Goal: Task Accomplishment & Management: Manage account settings

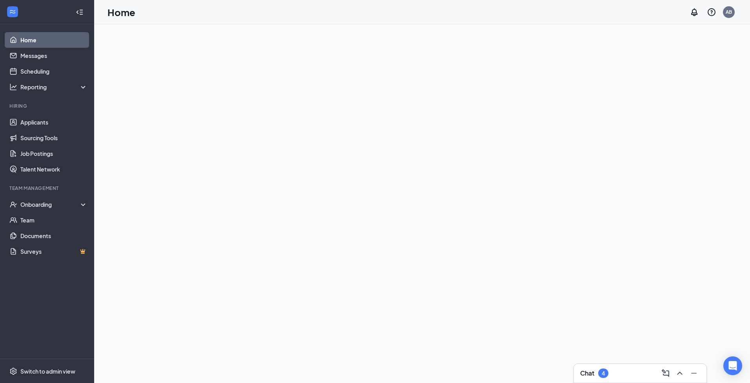
click at [51, 191] on div "Team Management" at bounding box center [47, 188] width 76 height 7
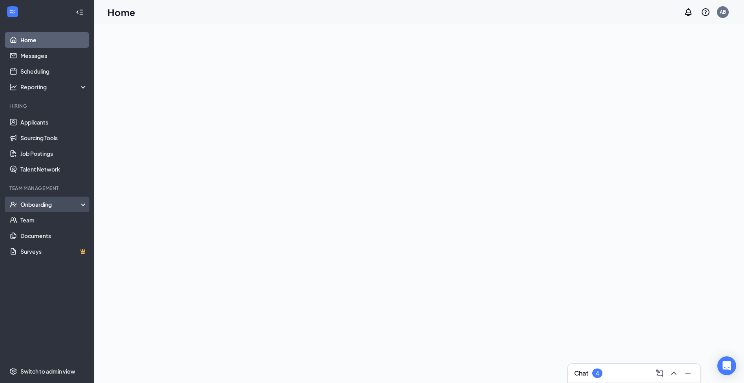
click at [49, 201] on div "Onboarding" at bounding box center [50, 205] width 60 height 8
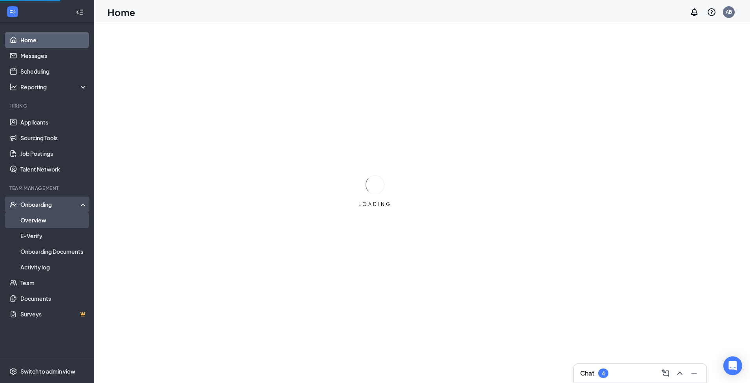
click at [50, 221] on link "Overview" at bounding box center [53, 220] width 67 height 16
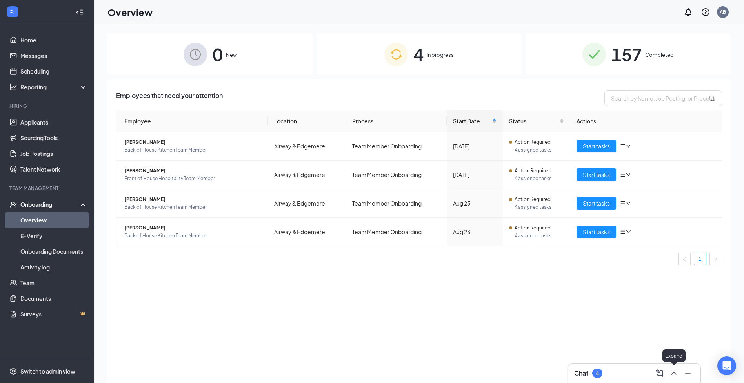
click at [674, 370] on icon "ChevronUp" at bounding box center [673, 373] width 9 height 9
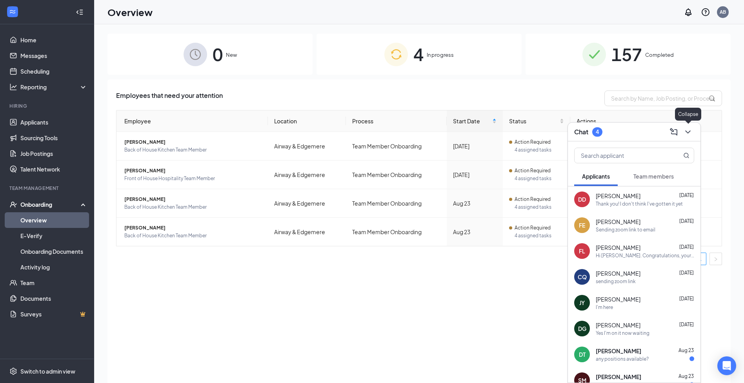
click at [690, 134] on icon "ChevronDown" at bounding box center [687, 131] width 9 height 9
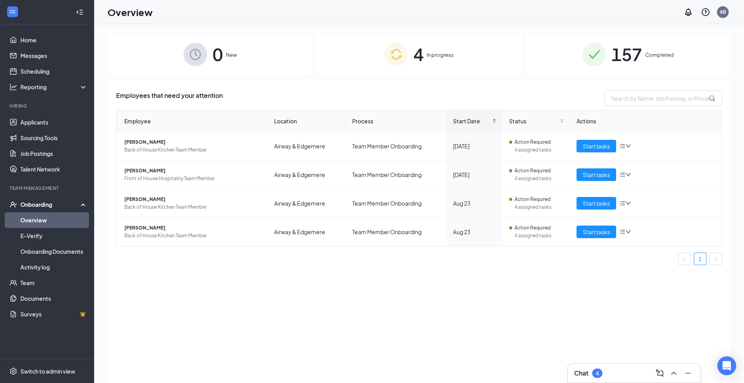
drag, startPoint x: 336, startPoint y: 329, endPoint x: 333, endPoint y: 326, distance: 4.7
click at [336, 329] on div "Employees that need your attention Employee Location Process Start Date Status …" at bounding box center [418, 241] width 623 height 323
click at [341, 281] on div "Employees that need your attention Employee Location Process Start Date Status …" at bounding box center [418, 241] width 623 height 323
click at [588, 145] on span "Start tasks" at bounding box center [596, 146] width 27 height 9
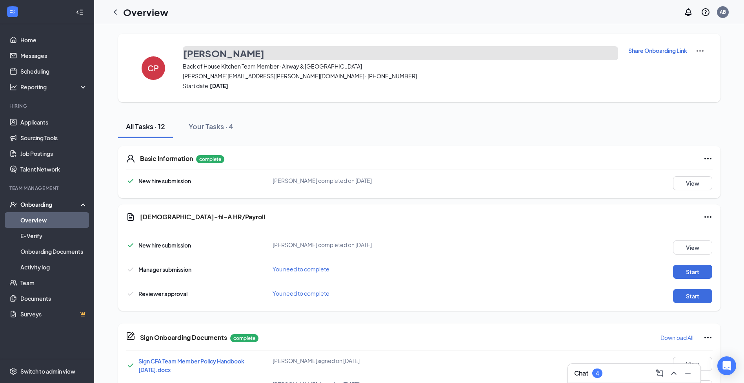
click at [400, 51] on button "[PERSON_NAME]" at bounding box center [400, 53] width 435 height 14
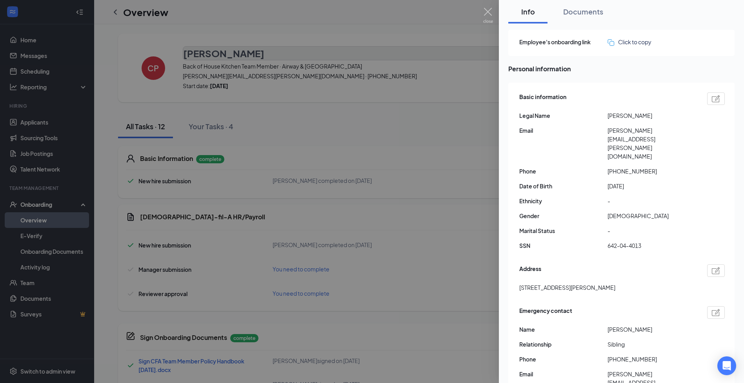
click at [394, 7] on div at bounding box center [372, 191] width 744 height 383
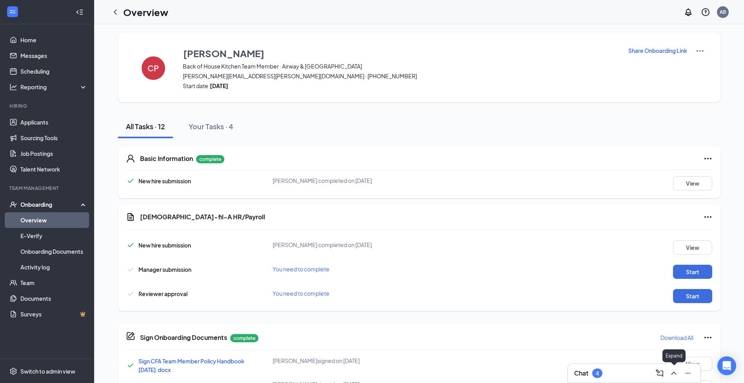
click at [671, 375] on icon "ChevronUp" at bounding box center [673, 373] width 5 height 3
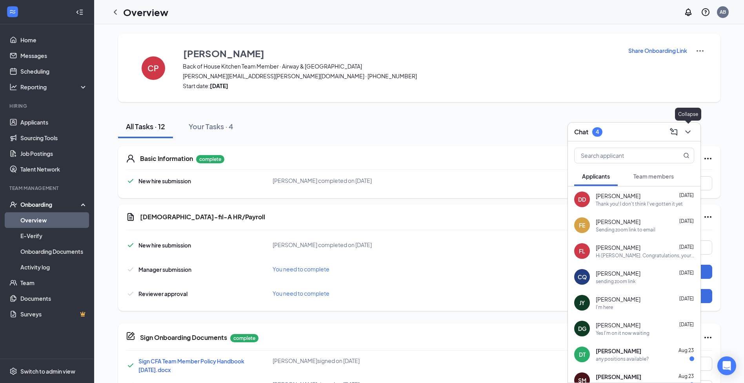
click at [686, 134] on icon "ChevronDown" at bounding box center [687, 131] width 9 height 9
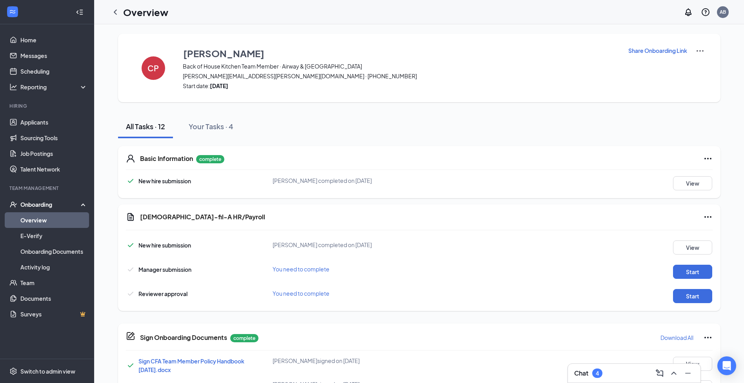
click at [24, 109] on div "Hiring" at bounding box center [47, 106] width 76 height 7
click at [32, 127] on link "Applicants" at bounding box center [53, 122] width 67 height 16
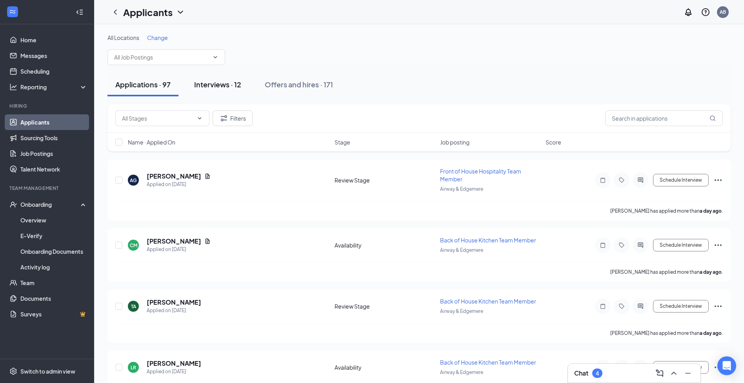
click at [225, 85] on div "Interviews · 12" at bounding box center [217, 85] width 47 height 10
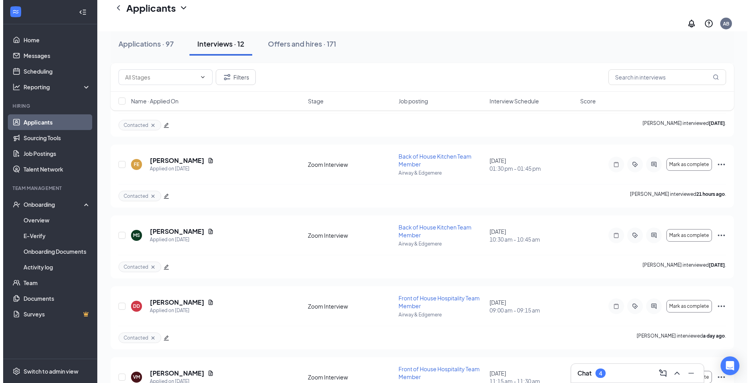
scroll to position [625, 0]
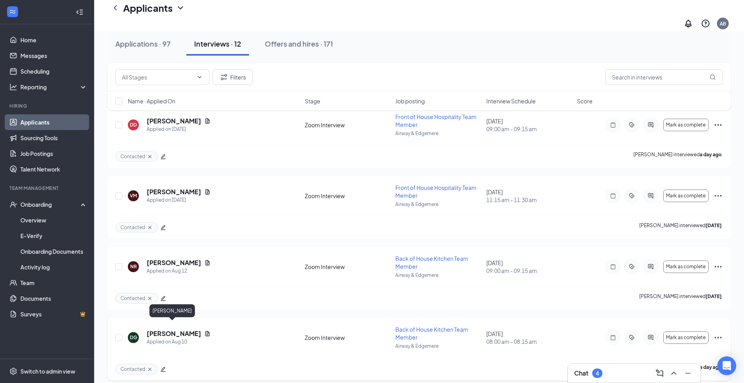
click at [159, 330] on h5 "[PERSON_NAME]" at bounding box center [174, 334] width 54 height 9
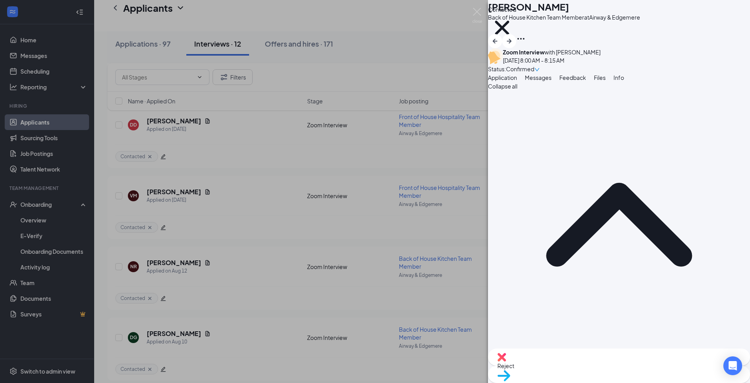
click at [583, 357] on div "Reject Move to stage" at bounding box center [619, 366] width 262 height 34
click at [584, 365] on span "Reject" at bounding box center [618, 366] width 243 height 9
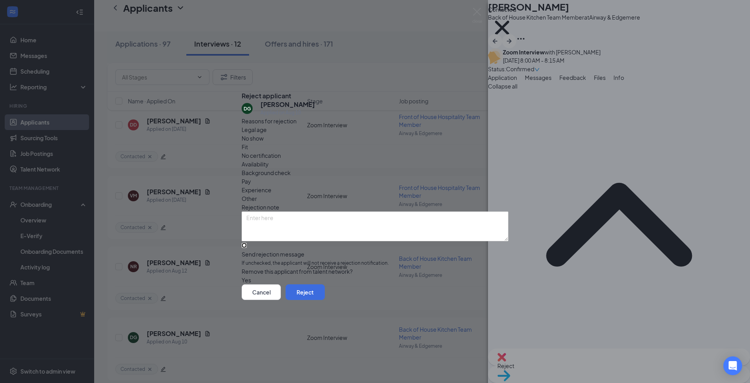
click at [247, 243] on input "Send rejection message If unchecked, the applicant will not receive a rejection…" at bounding box center [243, 245] width 5 height 5
checkbox input "true"
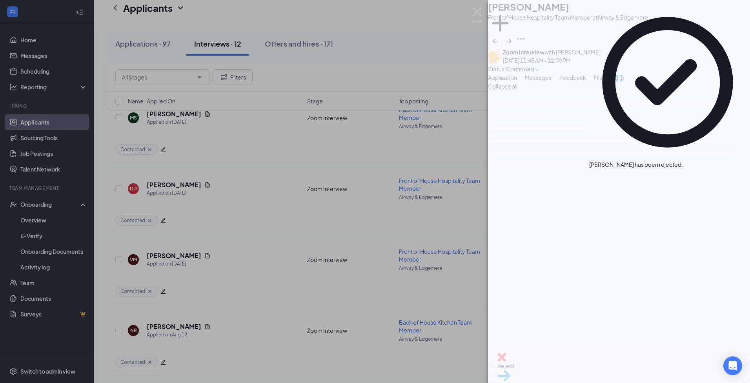
scroll to position [554, 0]
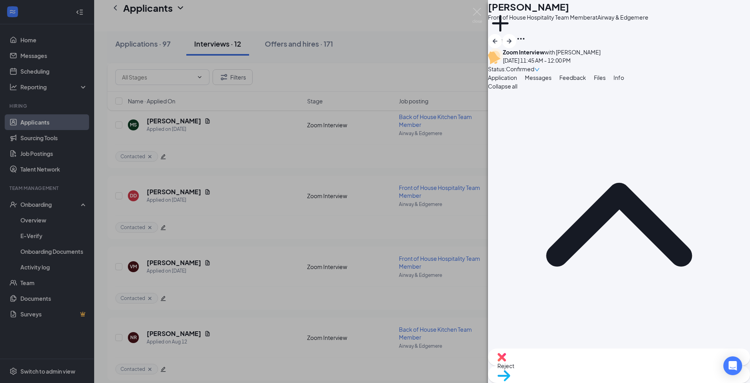
click at [411, 41] on div "FL [PERSON_NAME] Front of House Hospitality Team Member at Airway & Edgemere Ad…" at bounding box center [375, 191] width 750 height 383
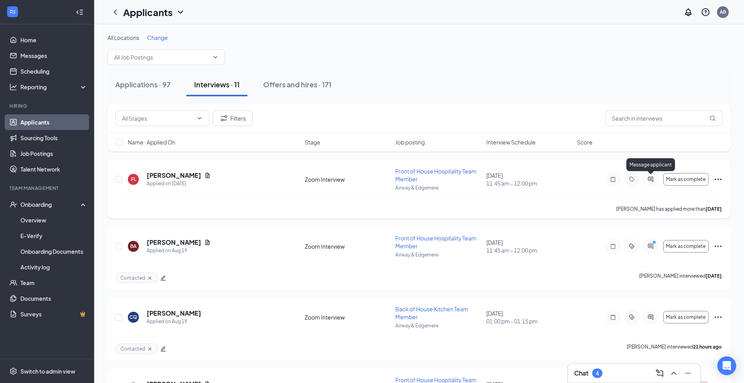
click at [648, 181] on icon "ActiveChat" at bounding box center [650, 179] width 9 height 6
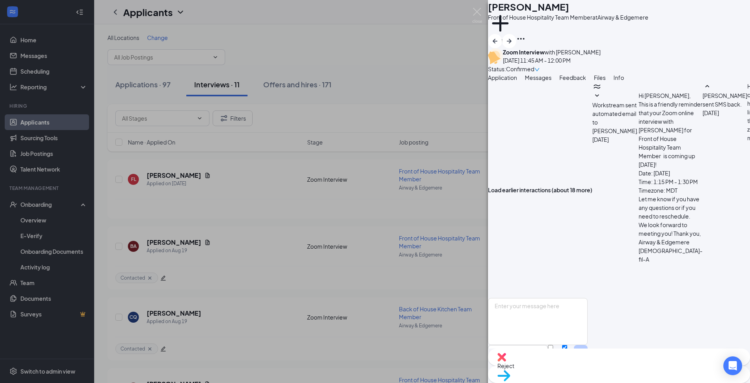
scroll to position [183, 0]
click at [534, 65] on span "Confirmed" at bounding box center [520, 69] width 28 height 9
click at [539, 65] on div "Confirmed" at bounding box center [523, 69] width 34 height 9
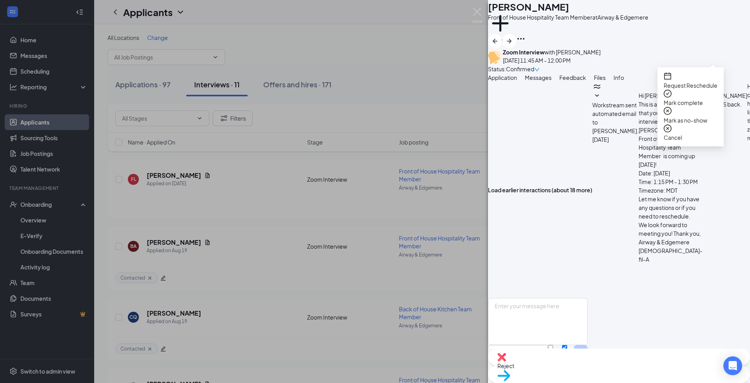
click at [534, 65] on span "Confirmed" at bounding box center [520, 69] width 28 height 9
drag, startPoint x: 687, startPoint y: 120, endPoint x: 712, endPoint y: 129, distance: 26.5
click at [712, 129] on div "Request Reschedule Mark complete Mark as no-show Cancel" at bounding box center [690, 106] width 66 height 79
drag, startPoint x: 712, startPoint y: 129, endPoint x: 686, endPoint y: 118, distance: 27.8
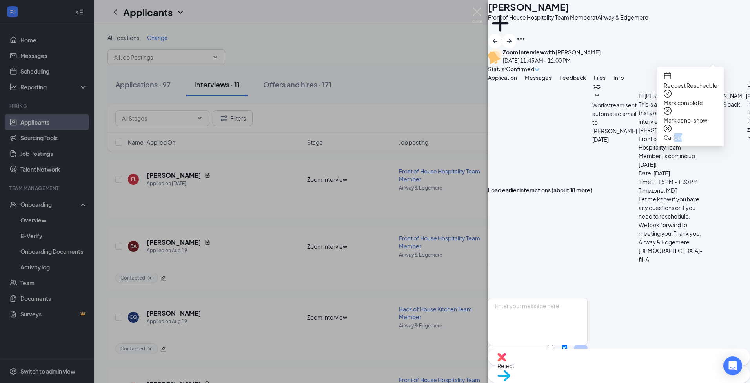
click at [686, 133] on span "Cancel" at bounding box center [690, 137] width 54 height 9
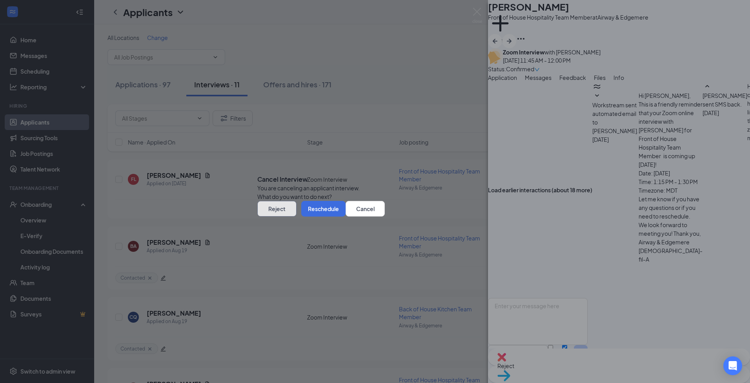
click at [296, 217] on button "Reject" at bounding box center [276, 209] width 39 height 16
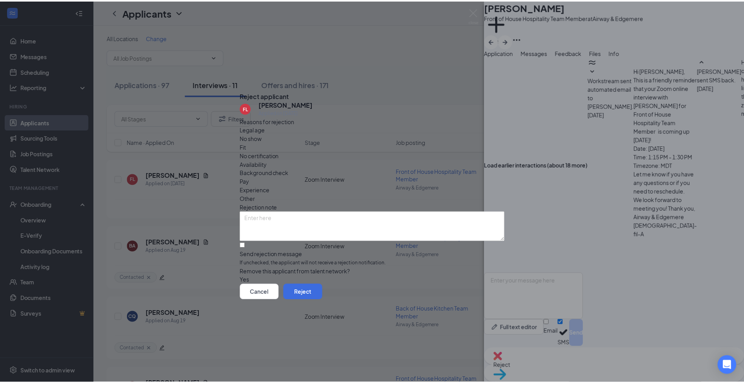
scroll to position [267, 0]
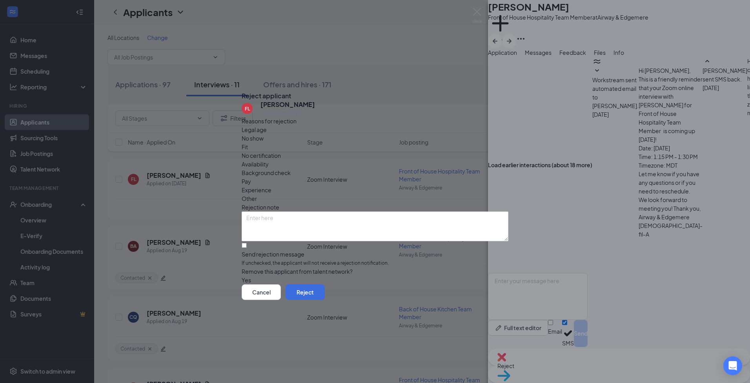
click at [263, 143] on span "No show" at bounding box center [252, 138] width 22 height 9
click at [247, 243] on input "Send rejection message If unchecked, the applicant will not receive a rejection…" at bounding box center [243, 245] width 5 height 5
checkbox input "true"
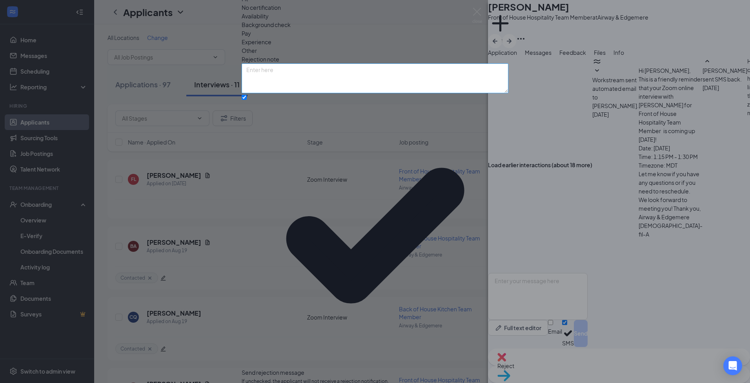
drag, startPoint x: 350, startPoint y: 154, endPoint x: 358, endPoint y: 168, distance: 16.0
click at [353, 64] on div "Rejection note" at bounding box center [374, 59] width 267 height 9
click at [358, 93] on textarea at bounding box center [374, 79] width 267 height 30
type textarea "Did not hear back"
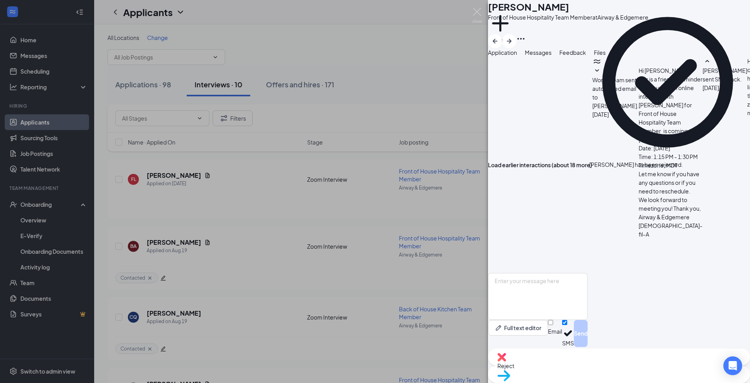
click at [410, 62] on div "FL [PERSON_NAME] Front of House Hospitality Team Member at Airway & Edgemere Ad…" at bounding box center [375, 191] width 750 height 383
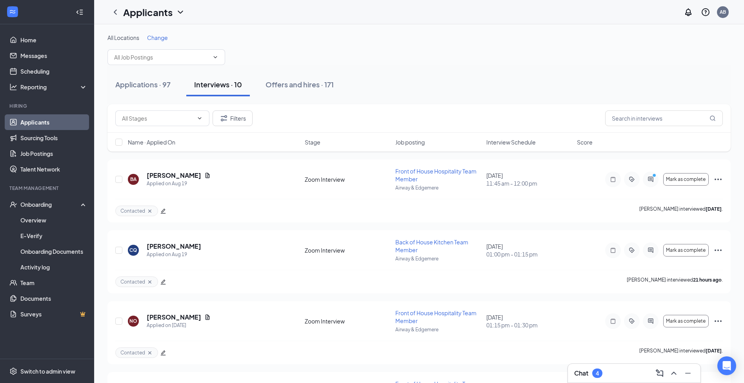
click at [702, 254] on button "Mark as complete" at bounding box center [685, 250] width 45 height 13
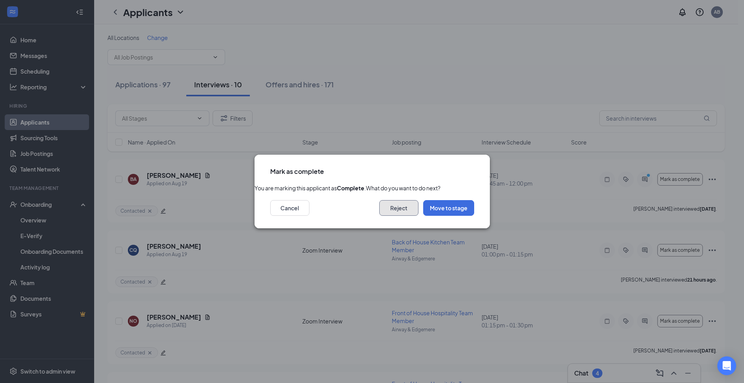
click at [415, 216] on button "Reject" at bounding box center [398, 208] width 39 height 16
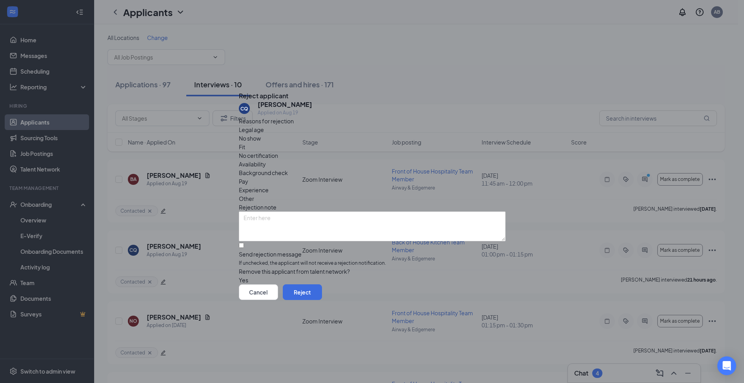
click at [261, 143] on span "No show" at bounding box center [250, 138] width 22 height 9
click at [318, 212] on textarea at bounding box center [372, 227] width 267 height 30
click at [244, 243] on input "Send rejection message If unchecked, the applicant will not receive a rejection…" at bounding box center [241, 245] width 5 height 5
checkbox input "true"
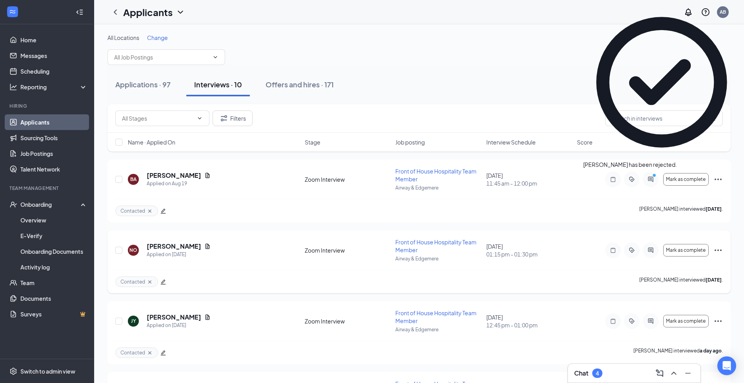
click at [302, 287] on div "Contacted [PERSON_NAME] interviewed [DATE] ." at bounding box center [418, 282] width 607 height 24
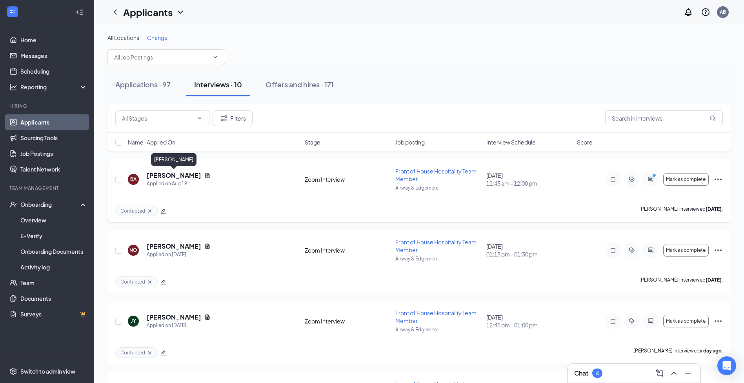
click at [190, 177] on h5 "[PERSON_NAME]" at bounding box center [174, 175] width 54 height 9
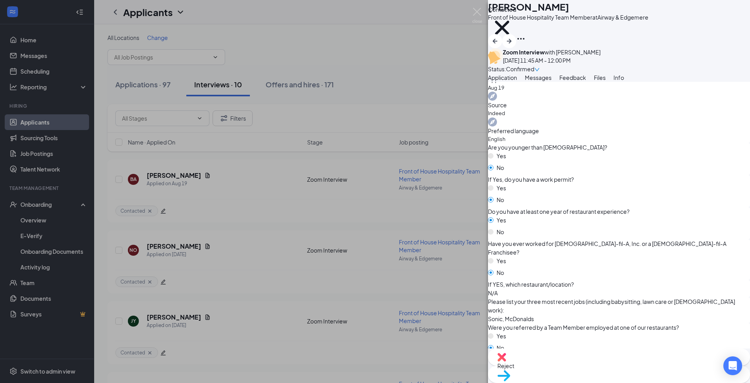
scroll to position [235, 0]
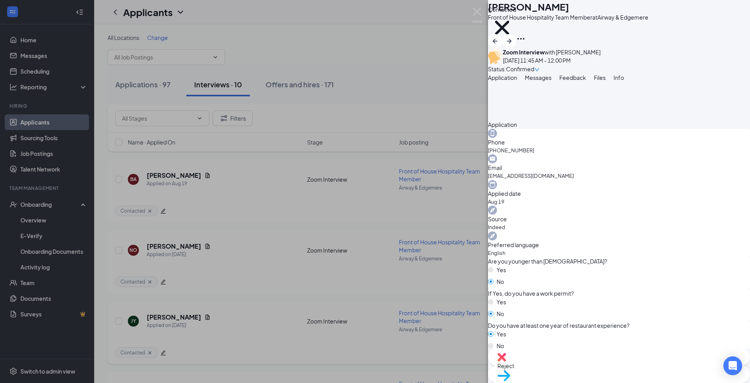
drag, startPoint x: 463, startPoint y: 81, endPoint x: 259, endPoint y: 324, distance: 317.2
click at [461, 90] on div "BA [PERSON_NAME] Front of House Hospitality Team Member at Airway & Edgemere Co…" at bounding box center [375, 191] width 750 height 383
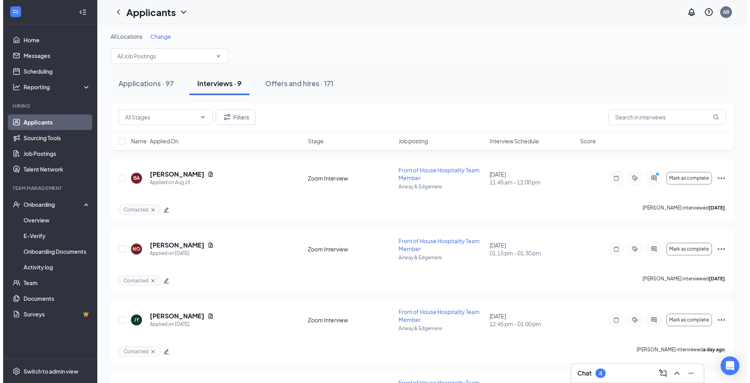
scroll to position [157, 0]
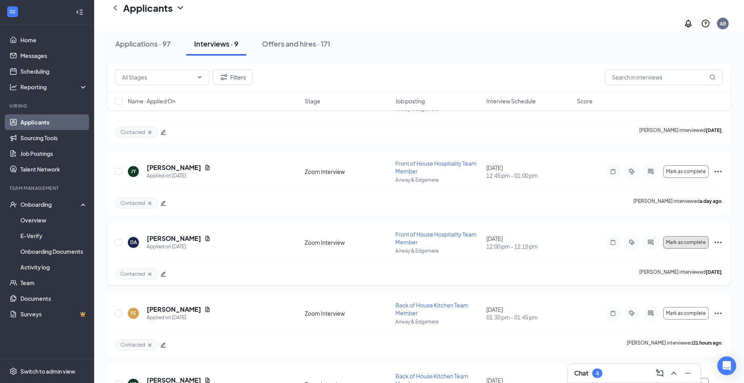
click at [688, 240] on span "Mark as complete" at bounding box center [686, 242] width 40 height 5
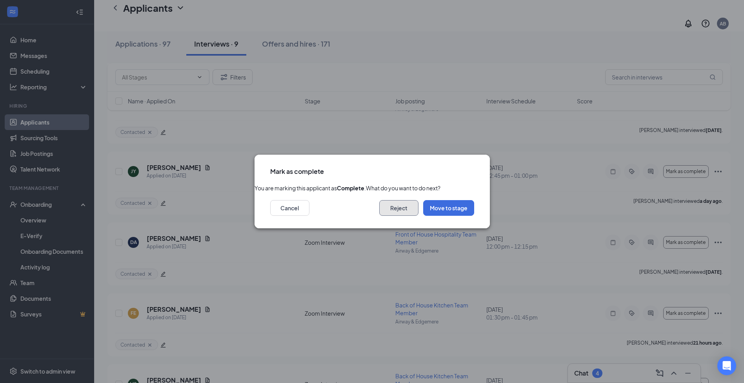
click at [392, 216] on button "Reject" at bounding box center [398, 208] width 39 height 16
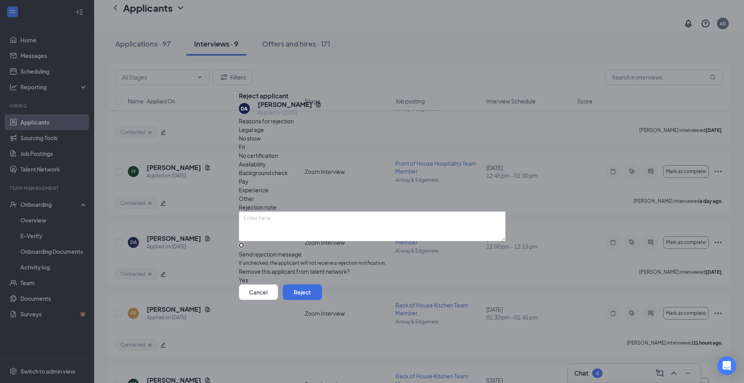
click at [244, 243] on input "Send rejection message If unchecked, the applicant will not receive a rejection…" at bounding box center [241, 245] width 5 height 5
checkbox input "true"
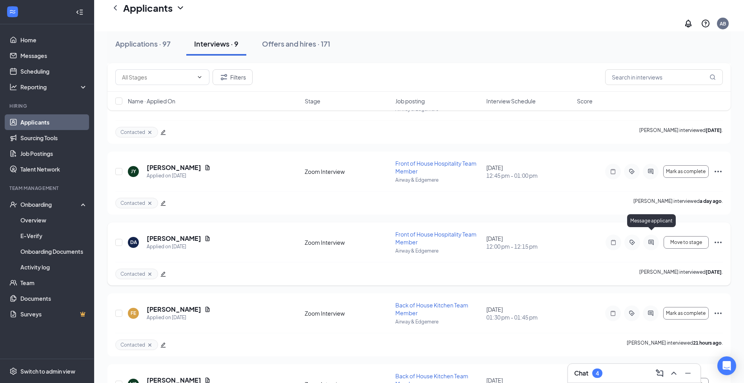
click at [648, 240] on icon "ActiveChat" at bounding box center [650, 243] width 9 height 6
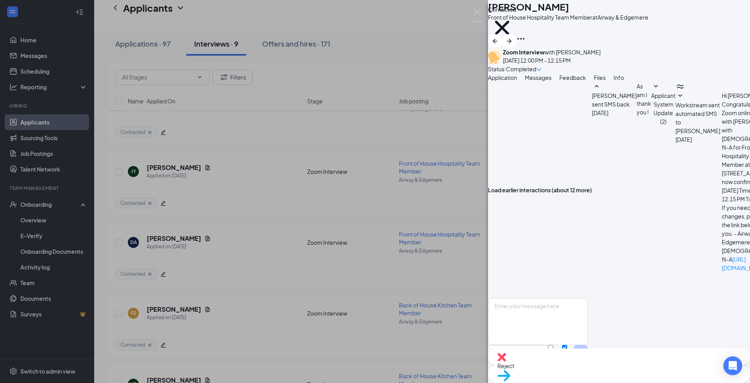
scroll to position [184, 0]
click at [517, 81] on span "Application" at bounding box center [502, 77] width 29 height 7
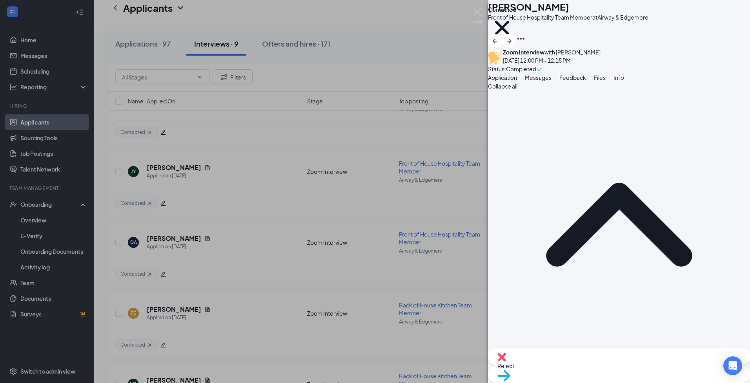
drag, startPoint x: 318, startPoint y: 281, endPoint x: 313, endPoint y: 281, distance: 4.4
click at [318, 282] on div "DA [PERSON_NAME] Front of House Hospitality Team Member at Airway & Edgemere Co…" at bounding box center [375, 191] width 750 height 383
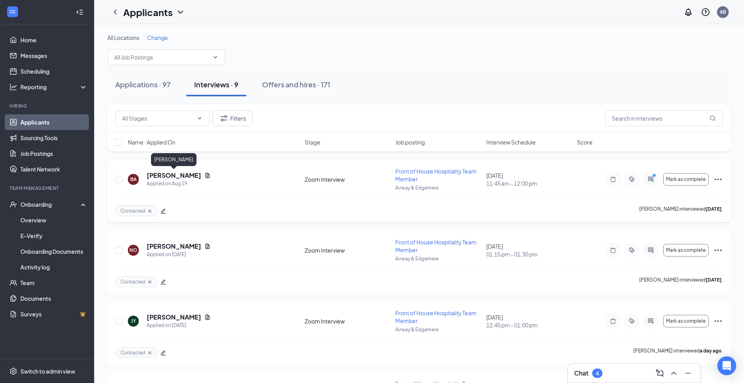
click at [181, 176] on h5 "[PERSON_NAME]" at bounding box center [174, 175] width 54 height 9
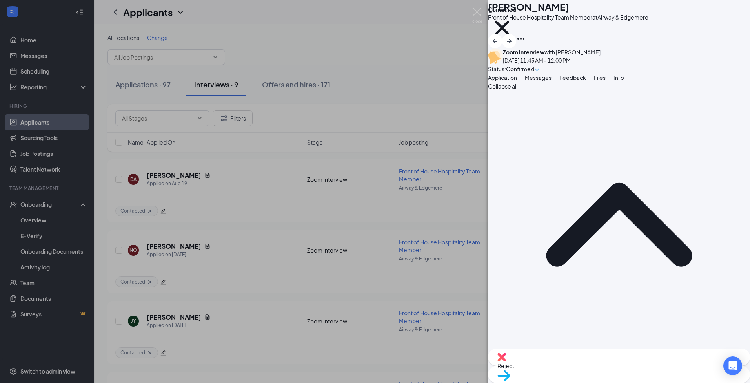
click at [281, 219] on div "BA [PERSON_NAME] Front of House Hospitality Team Member at Airway & Edgemere Co…" at bounding box center [375, 191] width 750 height 383
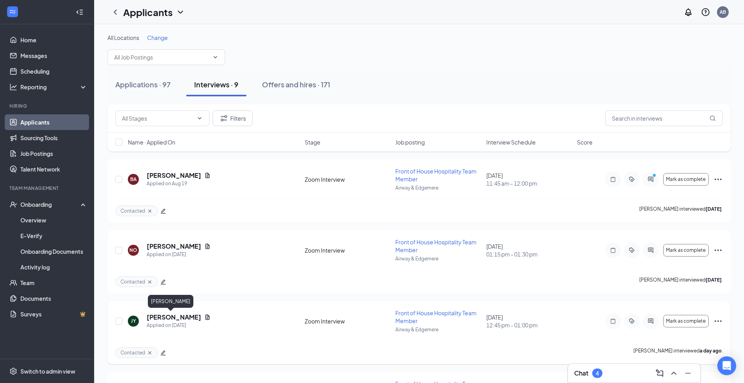
click at [166, 318] on h5 "[PERSON_NAME]" at bounding box center [174, 317] width 54 height 9
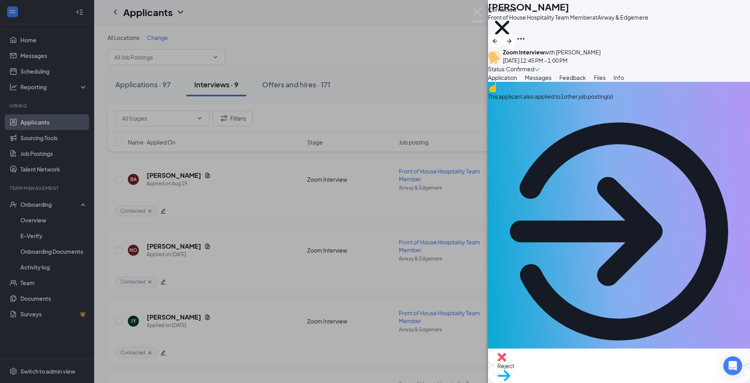
click at [420, 71] on div "[PERSON_NAME] Front of House Hospitality Team Member at Airway & Edgemere Conta…" at bounding box center [375, 191] width 750 height 383
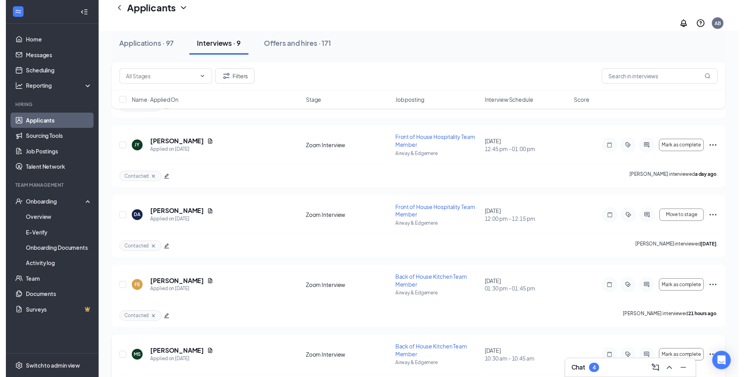
scroll to position [274, 0]
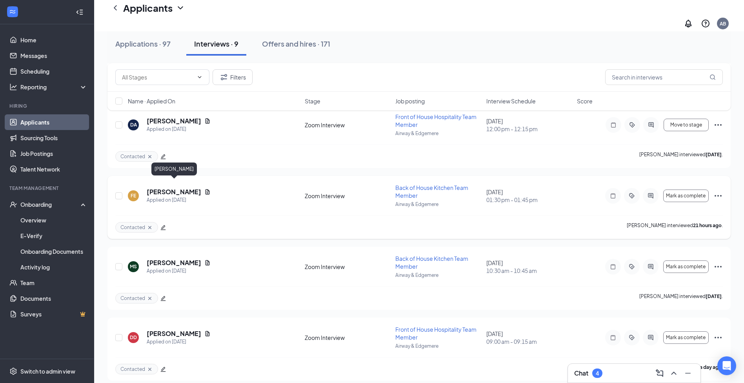
click at [194, 188] on h5 "[PERSON_NAME]" at bounding box center [174, 192] width 54 height 9
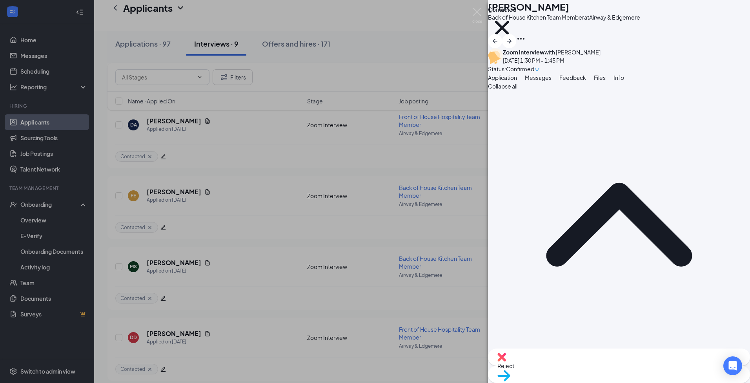
click at [432, 47] on div "FE [PERSON_NAME] Back of House Kitchen Team Member at Airway & Edgemere Contact…" at bounding box center [375, 191] width 750 height 383
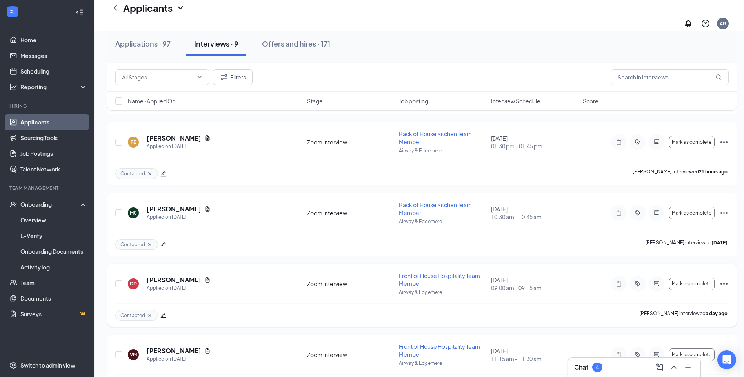
scroll to position [353, 0]
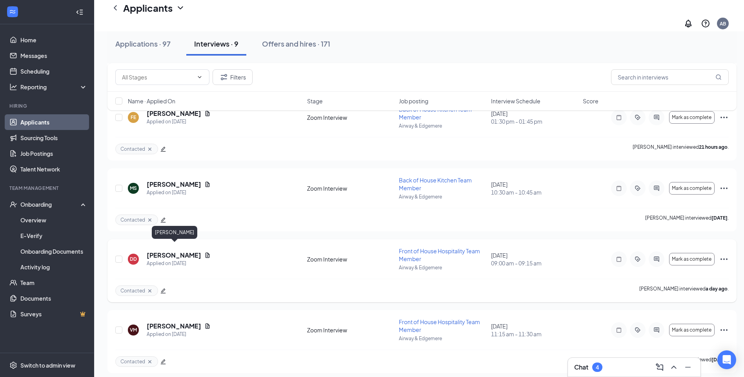
click at [179, 251] on h5 "[PERSON_NAME]" at bounding box center [174, 255] width 54 height 9
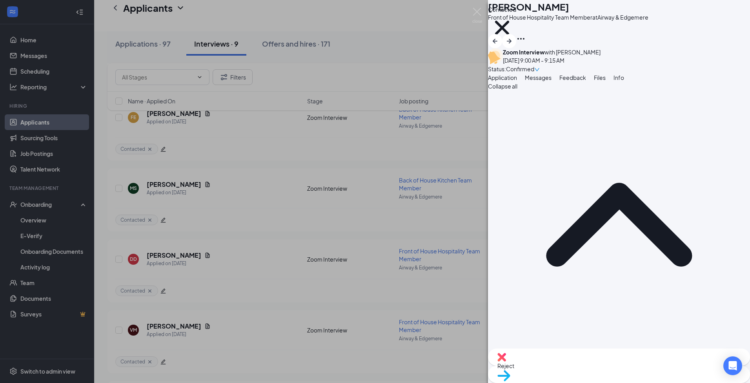
drag, startPoint x: 702, startPoint y: 259, endPoint x: 379, endPoint y: 20, distance: 402.8
click at [379, 20] on div "DD [PERSON_NAME] Front of House Hospitality Team Member at [GEOGRAPHIC_DATA] Co…" at bounding box center [375, 191] width 750 height 383
click at [412, 70] on div "DD [PERSON_NAME] Front of House Hospitality Team Member at [GEOGRAPHIC_DATA] Co…" at bounding box center [375, 191] width 750 height 383
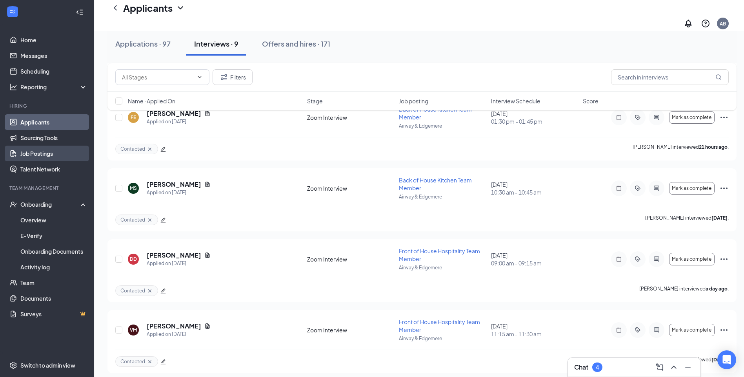
drag, startPoint x: 47, startPoint y: 154, endPoint x: 41, endPoint y: 152, distance: 6.1
click at [47, 154] on link "Job Postings" at bounding box center [53, 154] width 67 height 16
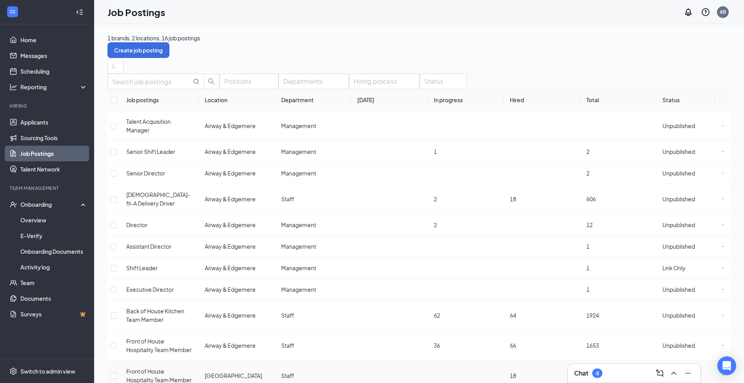
scroll to position [107, 0]
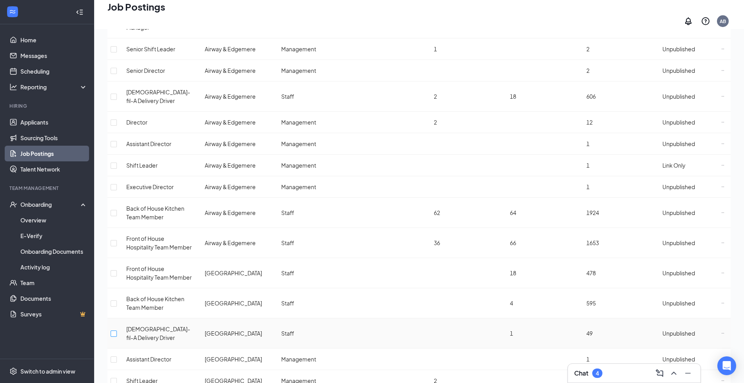
click at [117, 331] on input "checkbox" at bounding box center [114, 334] width 6 height 6
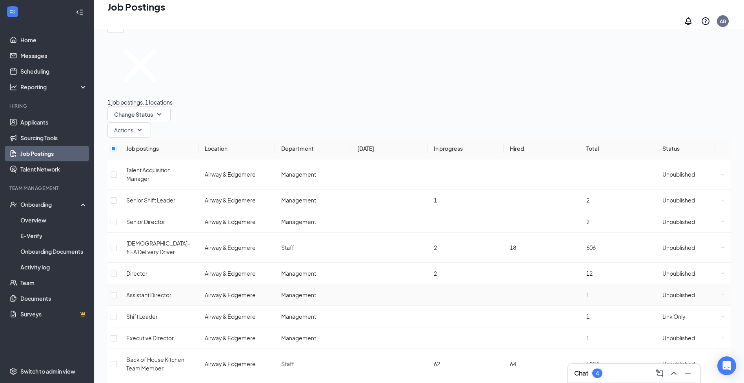
scroll to position [0, 0]
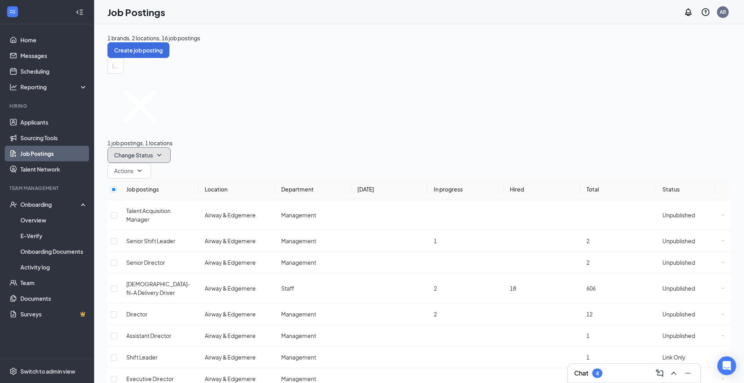
click at [153, 152] on span "Change Status" at bounding box center [133, 154] width 39 height 5
click at [243, 123] on div "Publish" at bounding box center [231, 118] width 63 height 9
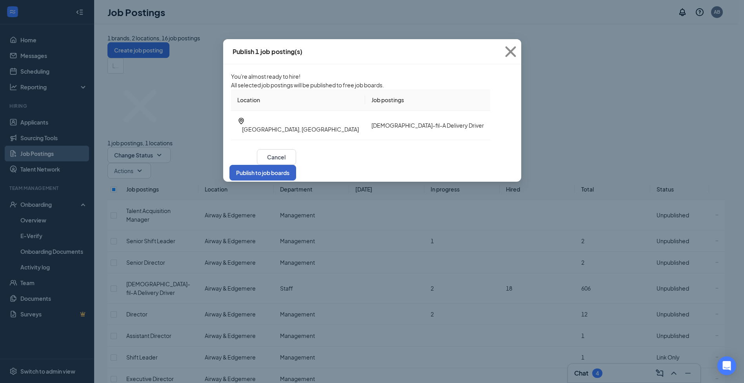
click at [296, 175] on button "Publish to job boards" at bounding box center [262, 173] width 67 height 16
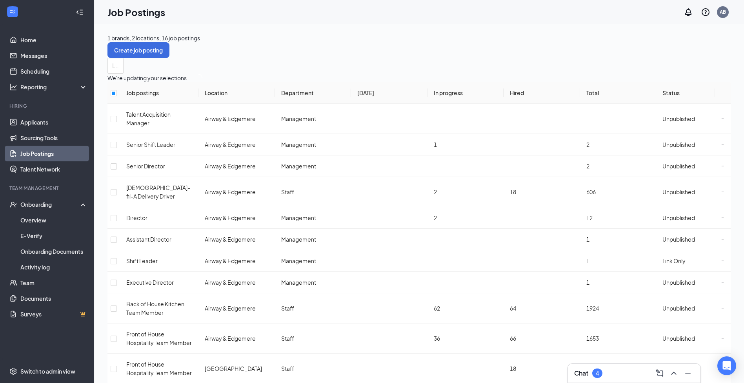
click at [495, 65] on div "Locations" at bounding box center [418, 66] width 623 height 16
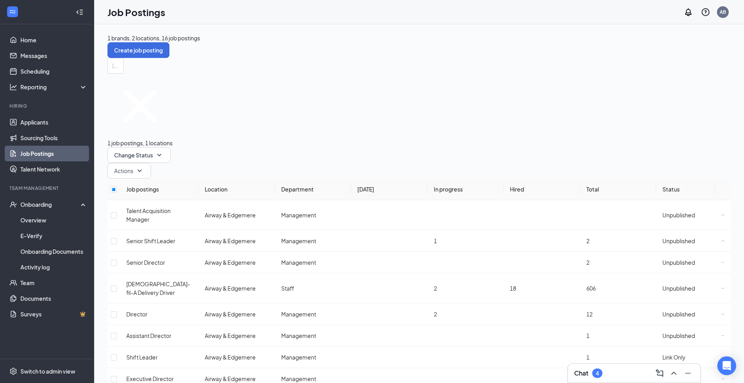
click at [450, 83] on div "1 job postings, 1 locations Change Status Actions Job postings Location Departm…" at bounding box center [418, 346] width 623 height 544
click at [121, 103] on icon "Cross" at bounding box center [139, 106] width 65 height 65
checkbox input "false"
